Goal: Task Accomplishment & Management: Use online tool/utility

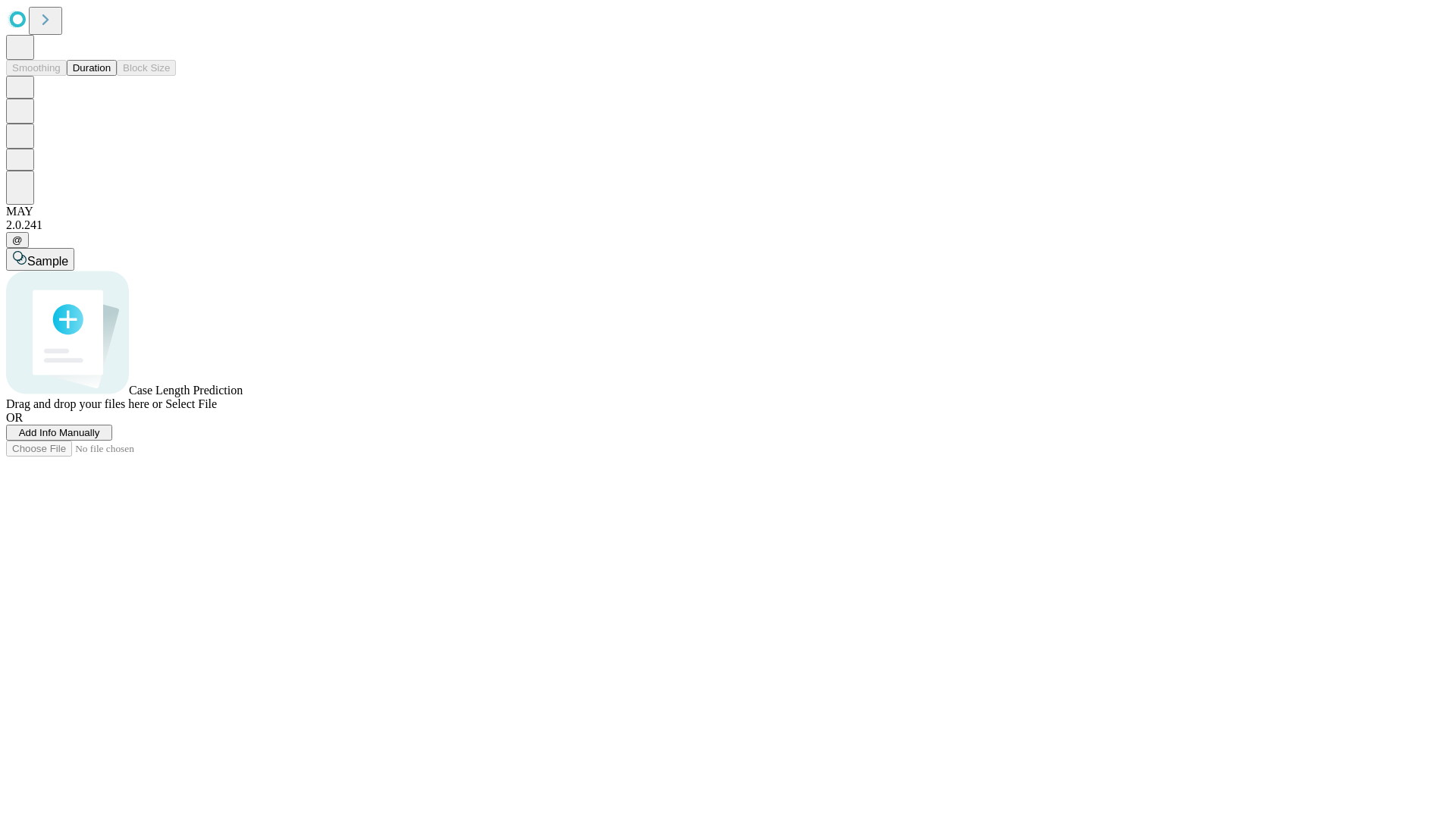
click at [111, 76] on button "Duration" at bounding box center [91, 67] width 50 height 16
click at [100, 438] on span "Add Info Manually" at bounding box center [59, 433] width 81 height 12
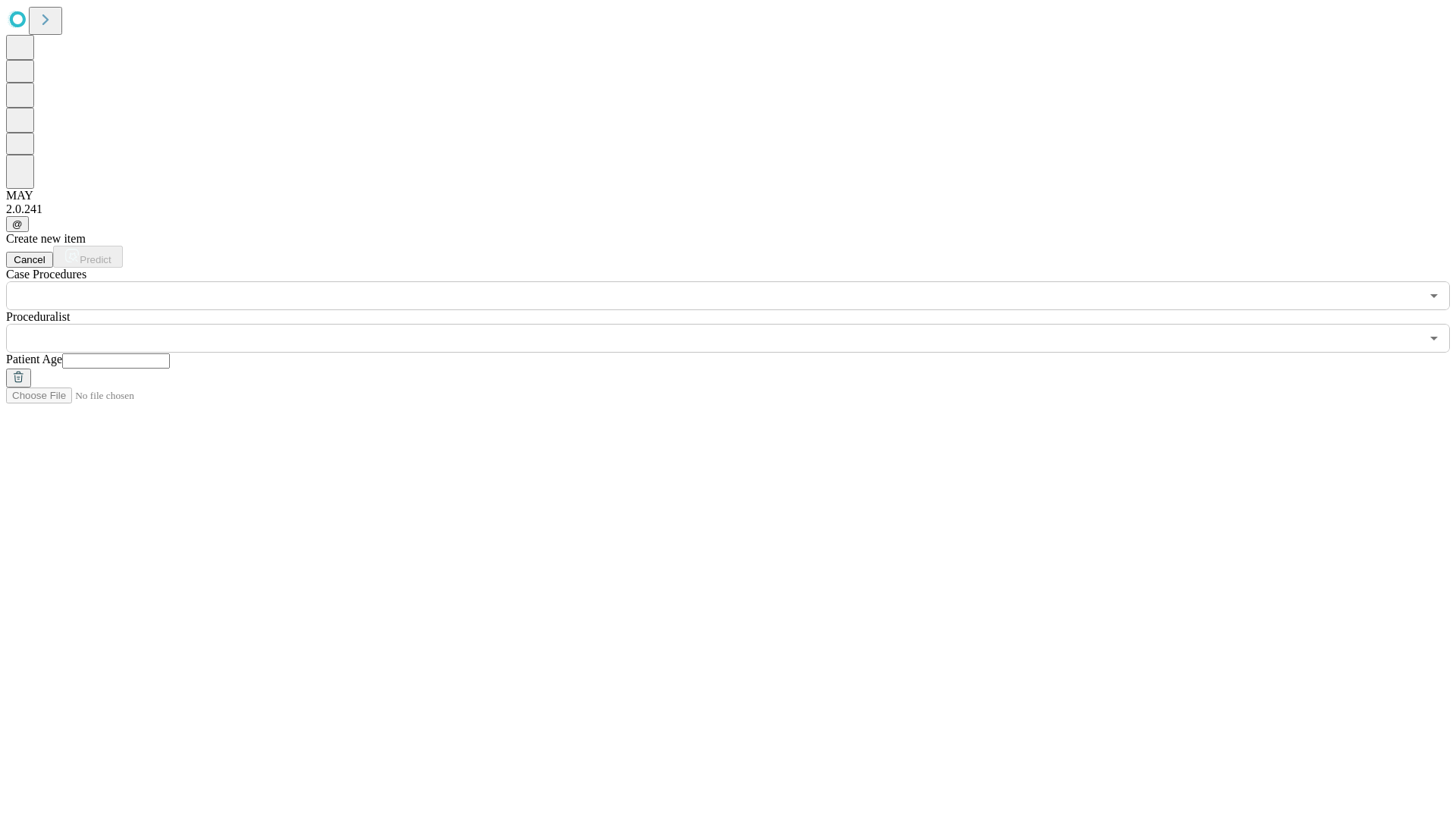
click at [170, 353] on input "text" at bounding box center [116, 361] width 107 height 16
type input "**"
click at [738, 324] on input "text" at bounding box center [713, 338] width 1414 height 29
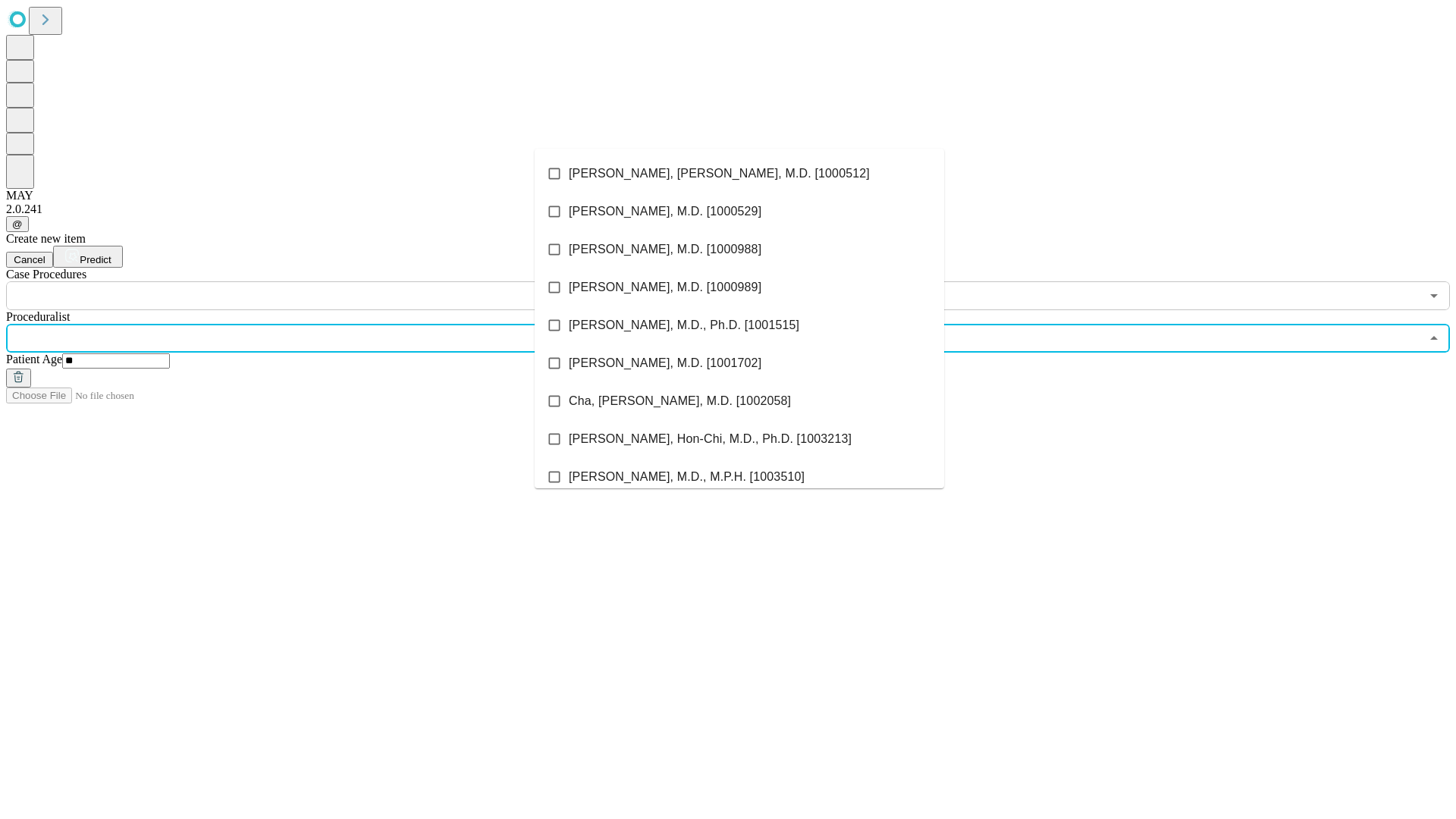
click at [739, 174] on li "[PERSON_NAME], [PERSON_NAME], M.D. [1000512]" at bounding box center [739, 174] width 410 height 38
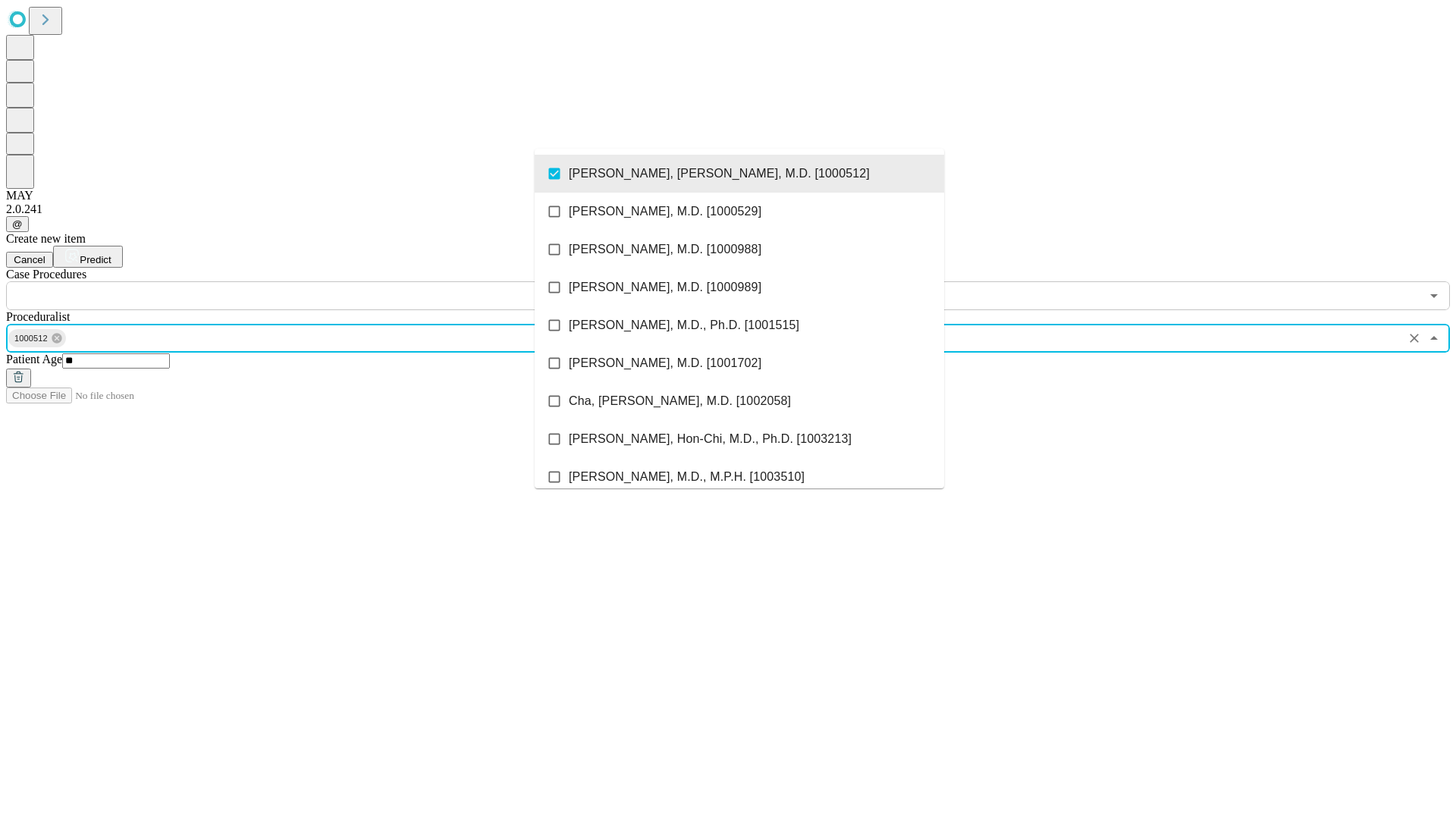
click at [319, 282] on input "text" at bounding box center [713, 296] width 1414 height 29
